Goal: Register for event/course

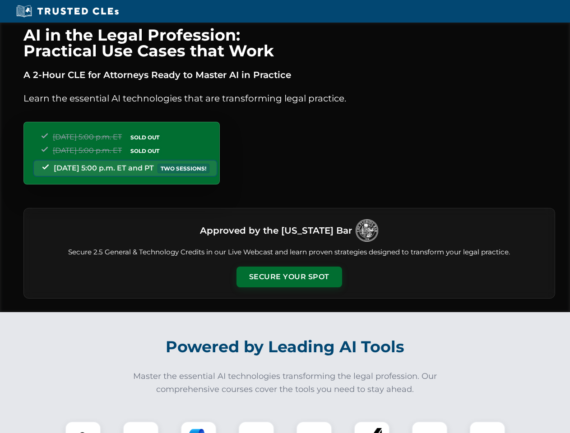
click at [289, 277] on button "Secure Your Spot" at bounding box center [289, 277] width 106 height 21
click at [83, 427] on img at bounding box center [83, 440] width 26 height 26
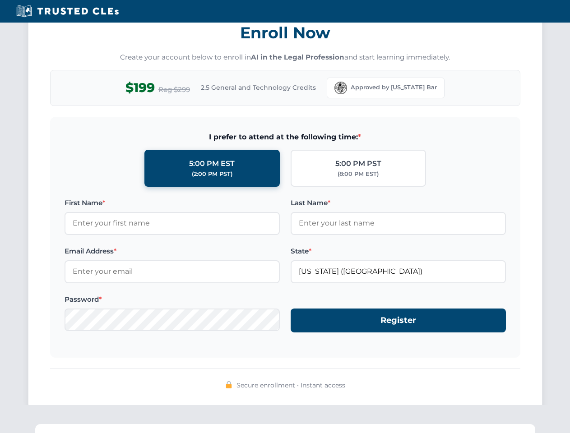
scroll to position [886, 0]
